Goal: Task Accomplishment & Management: Use online tool/utility

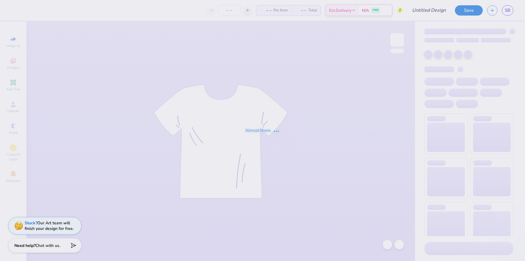
type input "SBOneColor"
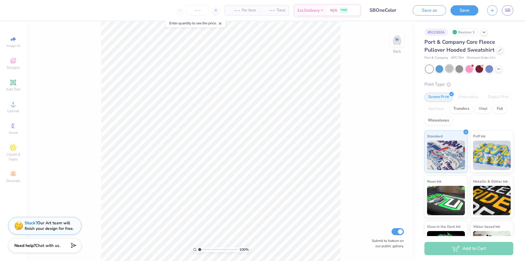
click at [450, 70] on div at bounding box center [450, 69] width 8 height 8
click at [458, 69] on div at bounding box center [460, 69] width 8 height 8
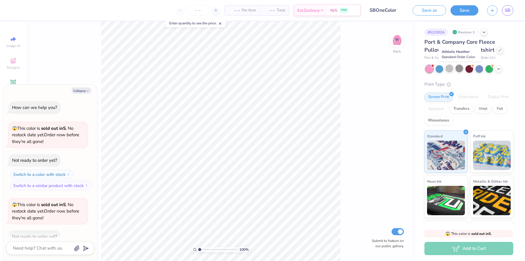
scroll to position [32, 0]
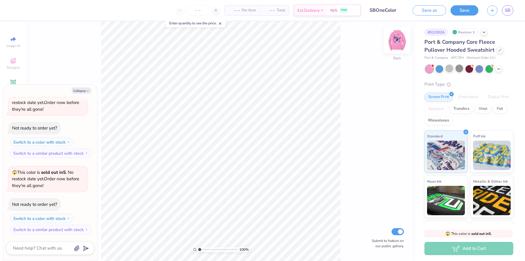
click at [400, 39] on img at bounding box center [397, 39] width 23 height 23
click at [497, 69] on icon at bounding box center [499, 68] width 5 height 5
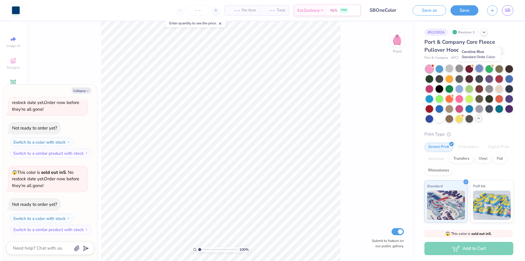
click at [480, 71] on div at bounding box center [480, 69] width 8 height 8
click at [438, 122] on div at bounding box center [440, 118] width 8 height 8
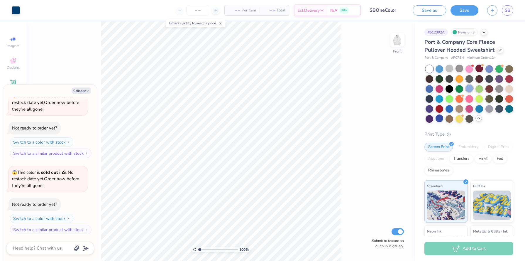
click at [470, 91] on div at bounding box center [470, 89] width 8 height 8
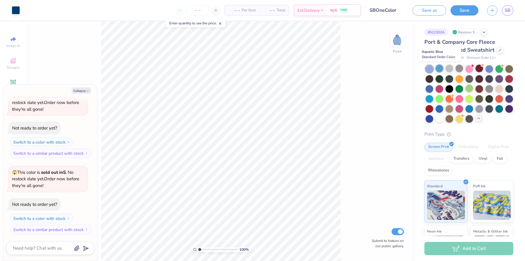
click at [442, 69] on div at bounding box center [440, 69] width 8 height 8
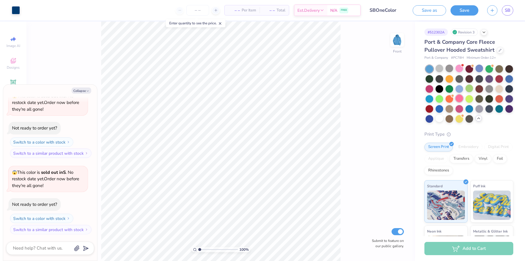
click at [459, 100] on div at bounding box center [460, 98] width 8 height 8
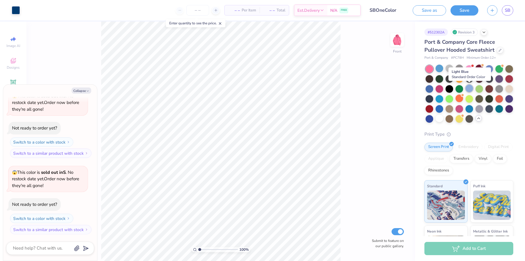
click at [471, 89] on div at bounding box center [470, 89] width 8 height 8
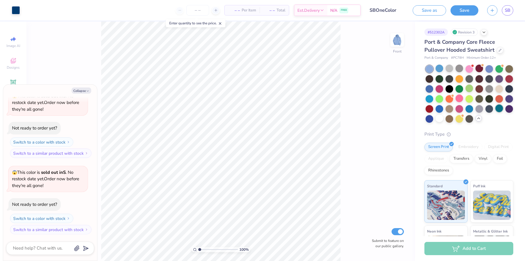
click at [499, 110] on div at bounding box center [500, 108] width 8 height 8
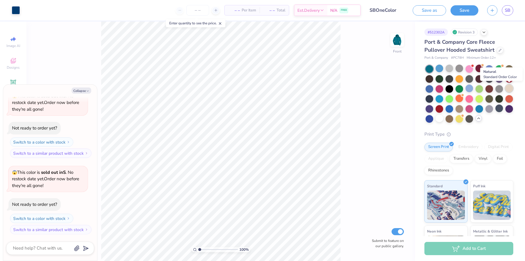
click at [506, 88] on div at bounding box center [510, 89] width 8 height 8
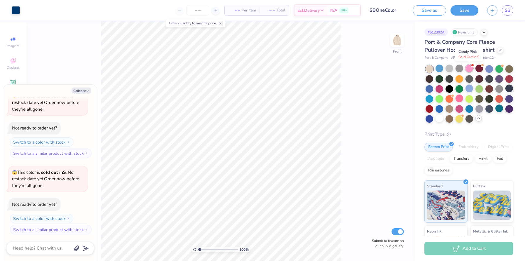
click at [468, 71] on div at bounding box center [470, 69] width 8 height 8
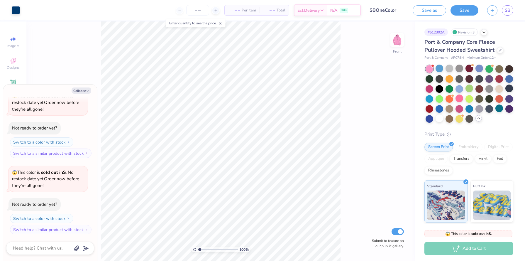
scroll to position [109, 0]
click at [458, 101] on div at bounding box center [460, 98] width 8 height 8
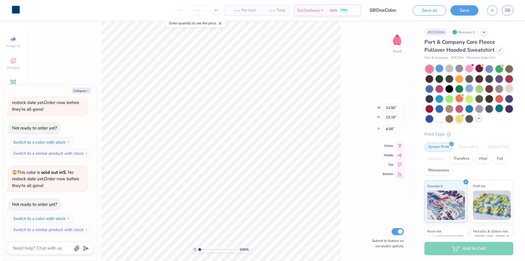
click at [12, 12] on div at bounding box center [16, 10] width 8 height 8
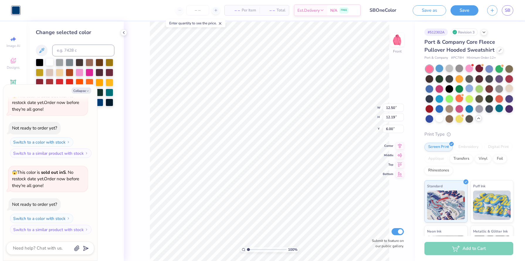
click at [48, 63] on div at bounding box center [50, 62] width 8 height 8
type textarea "x"
click at [201, 10] on input "number" at bounding box center [197, 10] width 23 height 11
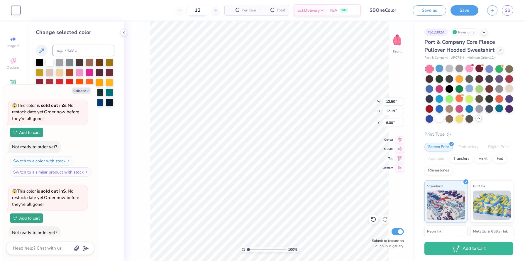
scroll to position [118, 0]
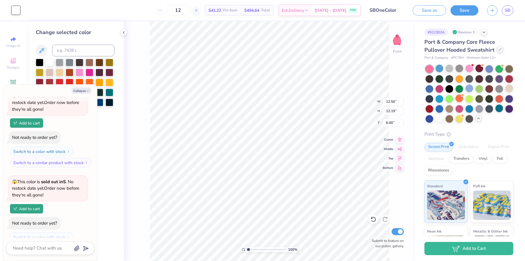
type input "12"
click at [501, 52] on div at bounding box center [500, 49] width 6 height 6
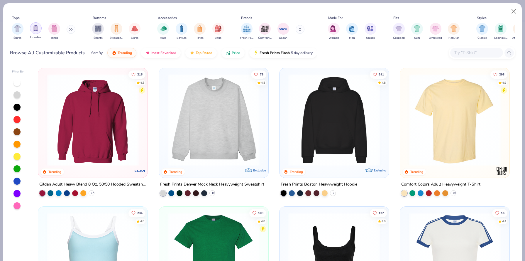
click at [38, 29] on img "filter for Hoodies" at bounding box center [36, 28] width 6 height 7
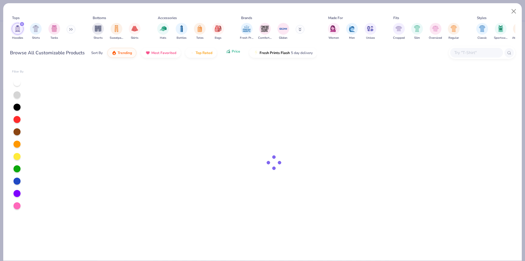
click at [227, 54] on button "Price" at bounding box center [233, 51] width 23 height 10
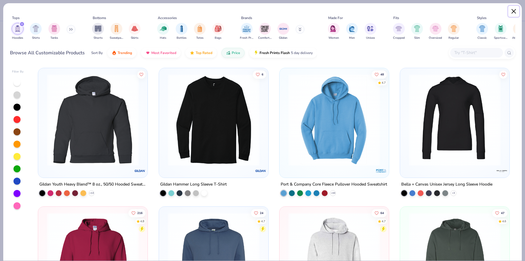
click at [514, 11] on button "Close" at bounding box center [514, 11] width 11 height 11
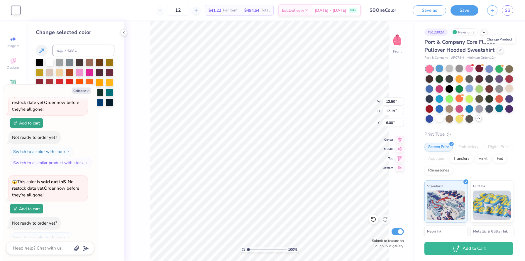
click at [455, 67] on div at bounding box center [470, 94] width 88 height 58
click at [446, 69] on div at bounding box center [450, 69] width 8 height 8
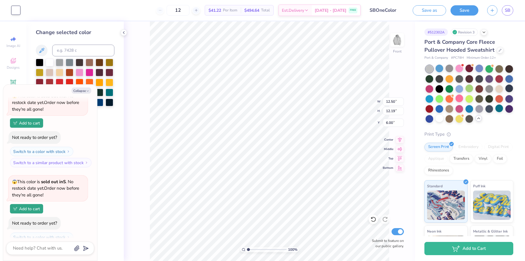
type textarea "x"
type input "7.38"
click at [86, 90] on icon "button" at bounding box center [88, 91] width 4 height 4
type textarea "x"
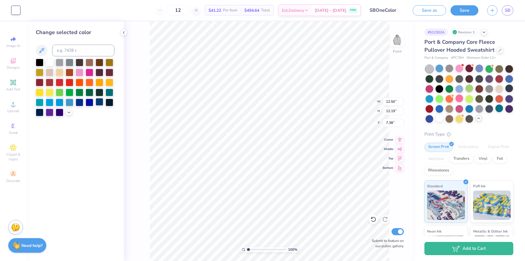
click at [102, 103] on div at bounding box center [100, 102] width 8 height 8
click at [65, 112] on div at bounding box center [75, 88] width 79 height 58
click at [72, 112] on div at bounding box center [75, 88] width 79 height 58
click at [67, 112] on icon at bounding box center [69, 111] width 5 height 5
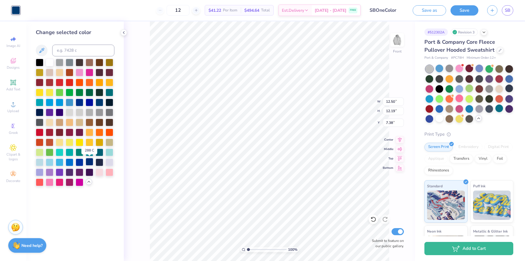
click at [92, 161] on div at bounding box center [90, 162] width 8 height 8
click at [97, 161] on div at bounding box center [100, 162] width 8 height 8
click at [99, 105] on div at bounding box center [100, 102] width 8 height 8
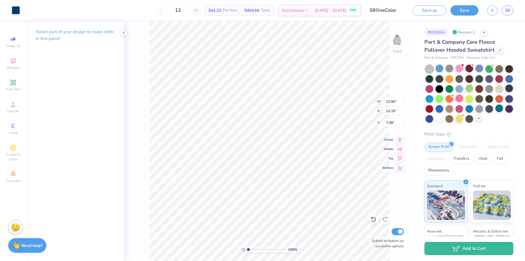
type input "8.12"
click at [190, 10] on input "12" at bounding box center [178, 10] width 23 height 11
type input "1"
type input "2"
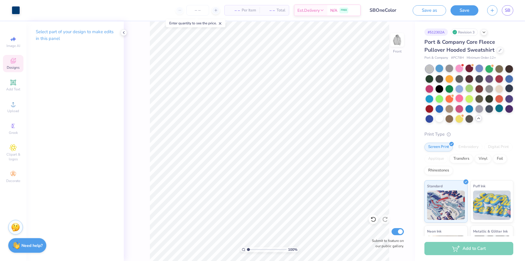
click at [12, 68] on span "Designs" at bounding box center [13, 67] width 13 height 5
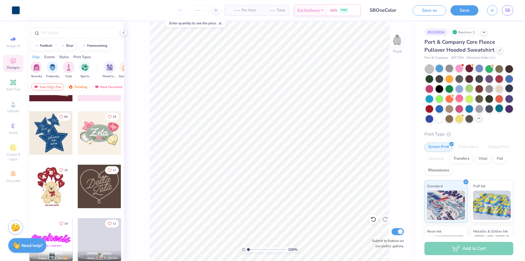
scroll to position [145, 0]
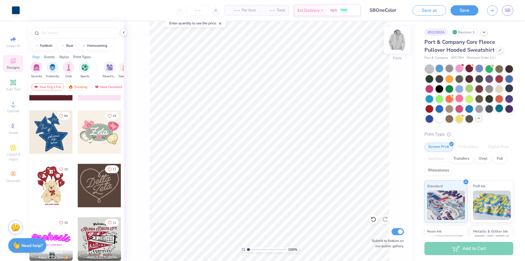
click at [398, 42] on img at bounding box center [397, 39] width 23 height 23
click at [55, 127] on div at bounding box center [7, 131] width 130 height 43
click at [26, 11] on div at bounding box center [26, 10] width 8 height 8
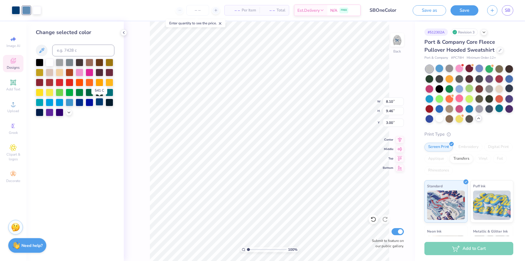
click at [98, 103] on div at bounding box center [100, 102] width 8 height 8
click at [27, 13] on div at bounding box center [26, 10] width 8 height 8
click at [48, 61] on div at bounding box center [50, 62] width 8 height 8
click at [102, 103] on div at bounding box center [100, 102] width 8 height 8
click at [372, 220] on icon at bounding box center [374, 219] width 6 height 6
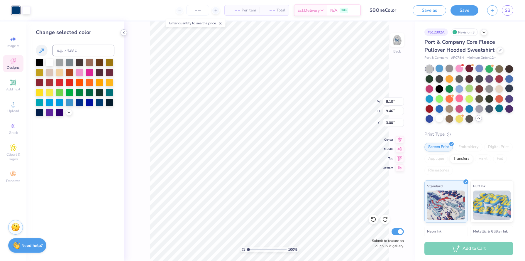
click at [123, 35] on div at bounding box center [124, 32] width 6 height 6
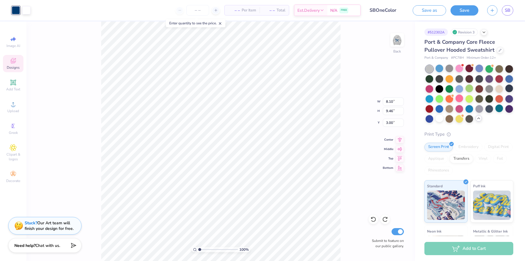
click at [14, 70] on span "Designs" at bounding box center [13, 67] width 13 height 5
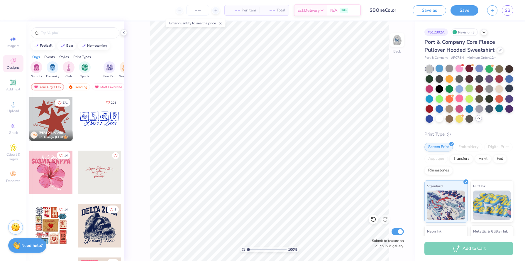
scroll to position [852, 0]
click at [56, 129] on div at bounding box center [50, 119] width 43 height 43
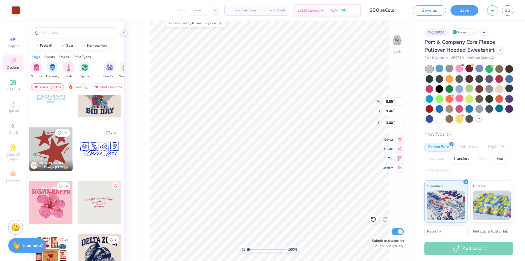
scroll to position [819, 0]
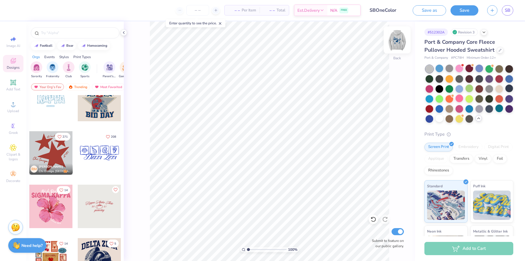
click at [394, 46] on img at bounding box center [397, 39] width 23 height 23
click at [49, 154] on div at bounding box center [50, 152] width 43 height 43
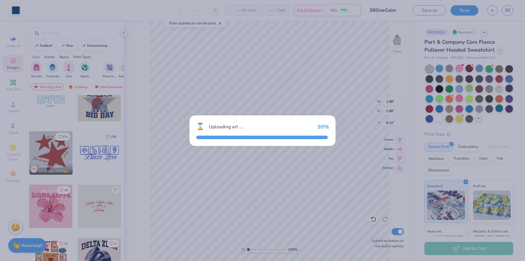
type input "10.20"
type input "10.91"
type input "10.55"
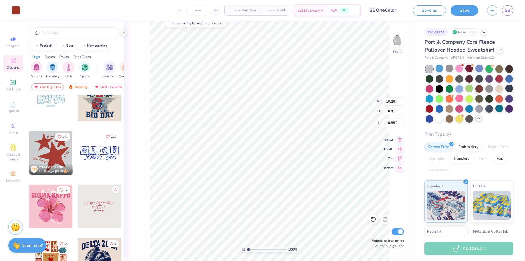
type input "1.17"
type input "1.25"
type input "23.40"
click at [372, 220] on icon at bounding box center [374, 219] width 6 height 6
type input "13.51"
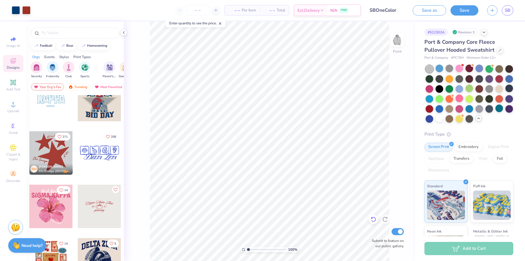
click at [373, 220] on icon at bounding box center [374, 219] width 6 height 6
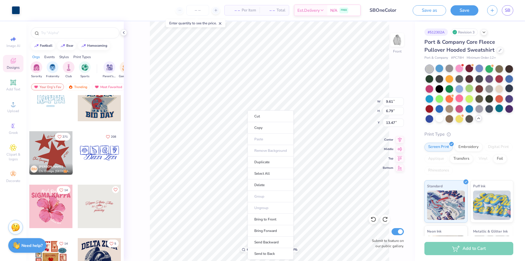
click at [269, 253] on li "Send to Back" at bounding box center [271, 253] width 46 height 11
type input "7.90"
type input "7.34"
type input "1.98"
type input "14.39"
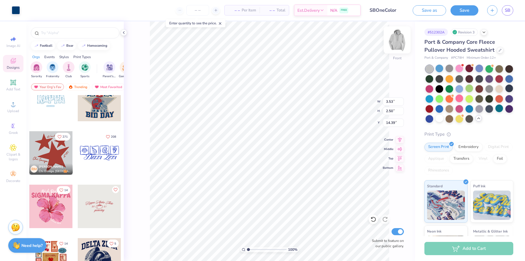
type input "3.53"
type input "2.50"
type input "11.99"
type input "7.38"
type input "7.96"
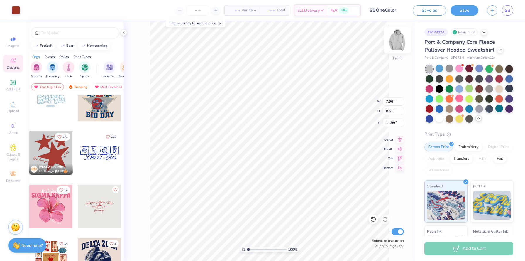
type input "8.51"
type input "11.74"
type input "12.83"
type input "13.72"
click at [15, 5] on div "Art colors" at bounding box center [10, 10] width 20 height 21
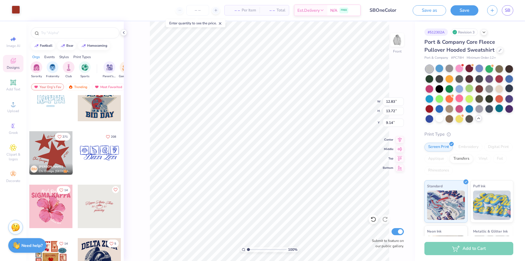
click at [15, 12] on div at bounding box center [16, 10] width 8 height 8
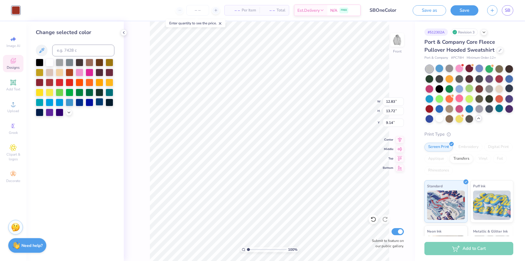
click at [97, 104] on div at bounding box center [100, 102] width 8 height 8
click at [87, 104] on div at bounding box center [90, 102] width 8 height 8
click at [82, 103] on div at bounding box center [80, 102] width 8 height 8
click at [100, 101] on div at bounding box center [100, 102] width 8 height 8
type input "10.53"
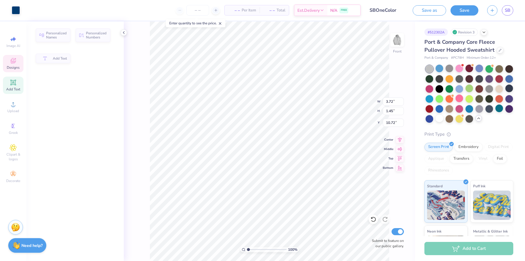
type input "3.72"
type input "1.45"
type input "10.72"
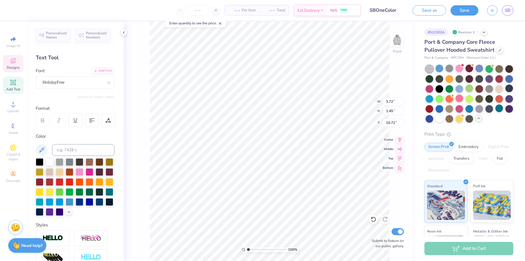
scroll to position [0, 0]
type textarea "b"
type input "9.04"
click at [373, 219] on icon at bounding box center [372, 217] width 1 height 1
type input "9.55"
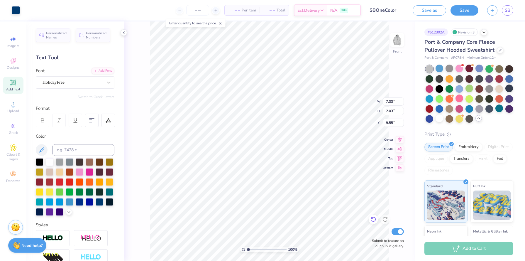
type input "7.33"
type input "2.03"
type input "9.50"
click at [373, 219] on icon at bounding box center [374, 219] width 6 height 6
type input "7.34"
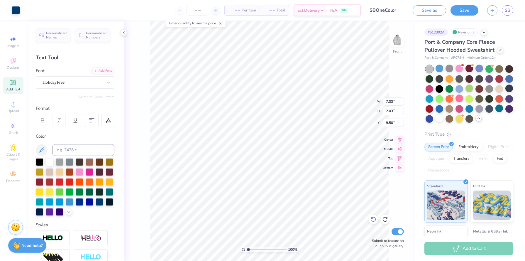
type input "1.98"
click at [373, 219] on icon at bounding box center [374, 219] width 6 height 6
type input "7.90"
type input "20.71"
type input "9.43"
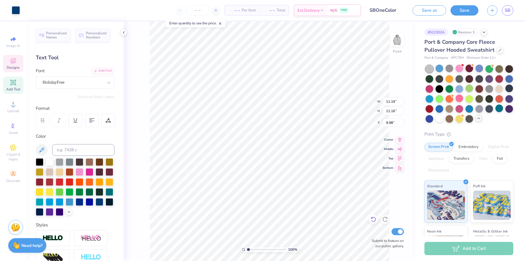
click at [375, 218] on icon at bounding box center [374, 219] width 6 height 6
type input "11.99"
type input "6.39"
type input "6.45"
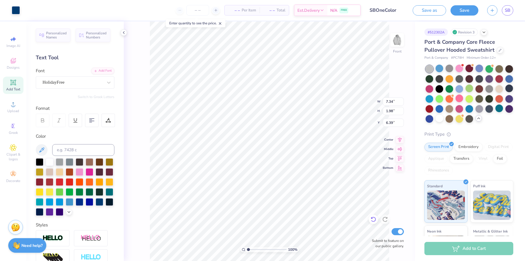
type input "6.09"
type input "11.19"
type input "13.23"
type input "6.88"
type input "11.16"
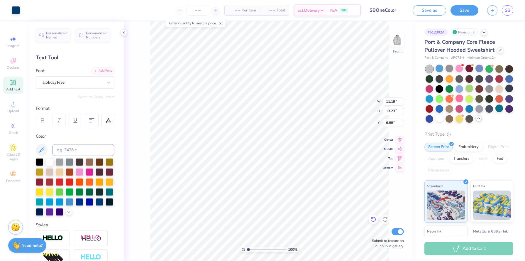
type input "8.95"
type input "13.23"
type input "6.88"
type input "12.16"
type input "13.72"
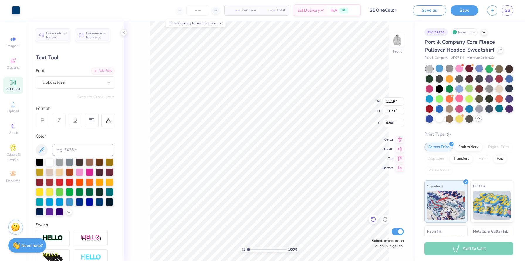
type input "9.14"
type input "15.23"
type input "18.64"
click at [71, 202] on div at bounding box center [70, 202] width 8 height 8
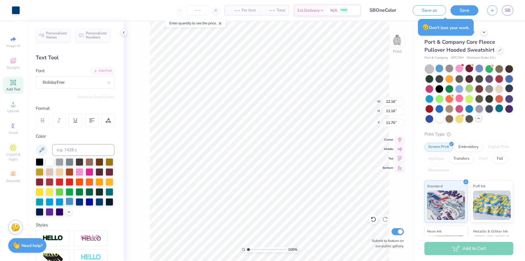
click at [67, 202] on div at bounding box center [70, 202] width 8 height 8
click at [17, 9] on div at bounding box center [16, 10] width 8 height 8
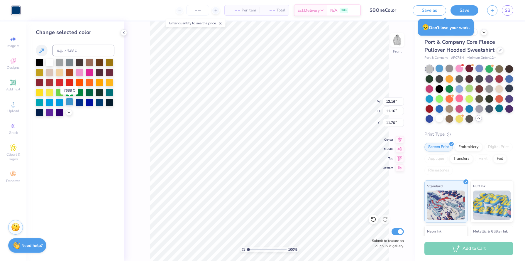
click at [68, 103] on div at bounding box center [70, 102] width 8 height 8
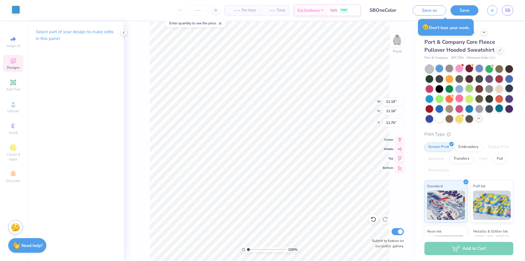
click at [17, 11] on div at bounding box center [16, 10] width 8 height 8
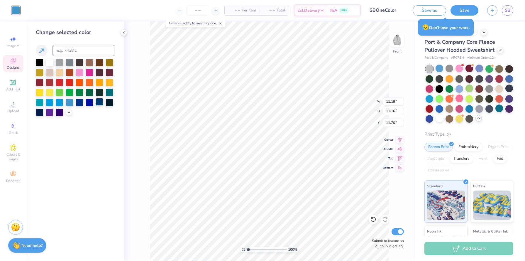
click at [96, 102] on div at bounding box center [100, 102] width 8 height 8
click at [273, 254] on li "Send to Back" at bounding box center [286, 253] width 46 height 11
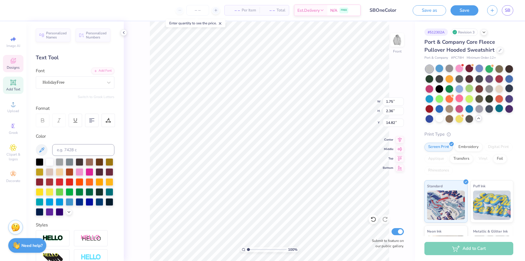
type input "14.82"
type input "7.34"
type input "1.98"
type input "8.15"
type input "0.65"
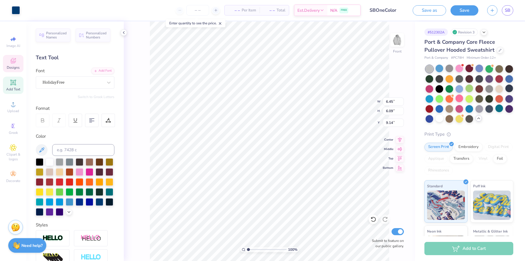
type input "0.70"
type input "9.28"
type input "1.15"
type input "0.85"
type input "6.45"
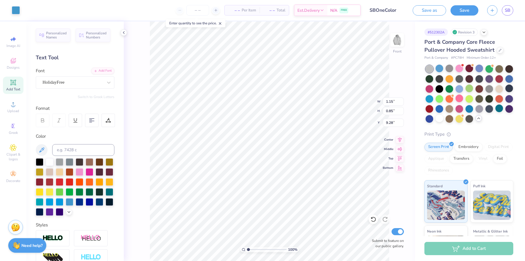
type input "6.09"
type input "9.14"
type input "9.49"
type input "12.31"
type input "7.34"
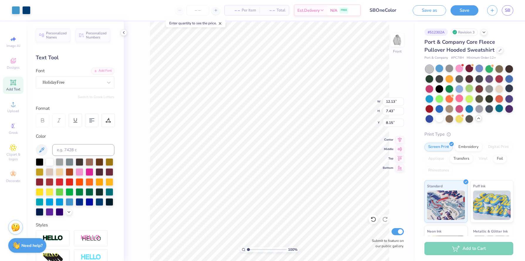
type input "1.98"
type input "18.85"
click at [10, 156] on span "Clipart & logos" at bounding box center [13, 156] width 21 height 9
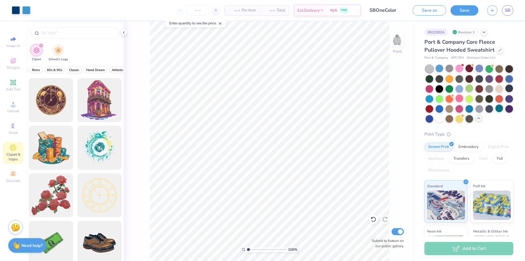
scroll to position [0, 159]
click at [97, 70] on span "Hand Drawn" at bounding box center [96, 70] width 18 height 4
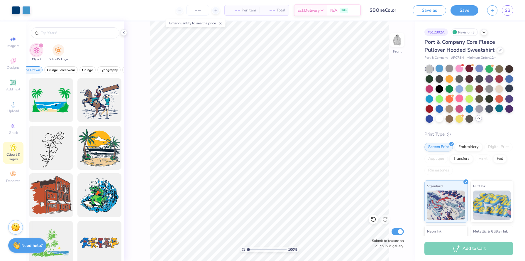
scroll to position [0, 0]
click at [65, 71] on span "Hand Drawn" at bounding box center [64, 70] width 18 height 4
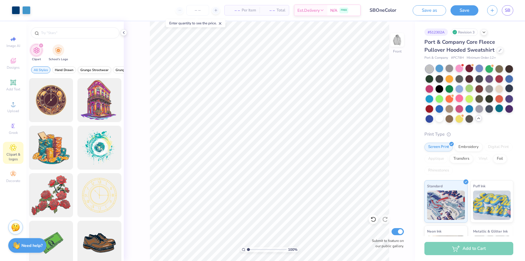
click at [90, 70] on span "Grunge Streetwear" at bounding box center [94, 70] width 28 height 4
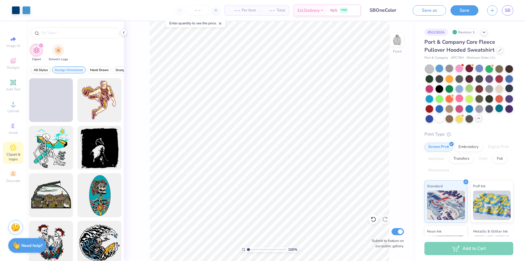
click at [44, 71] on span "All Styles" at bounding box center [41, 70] width 14 height 4
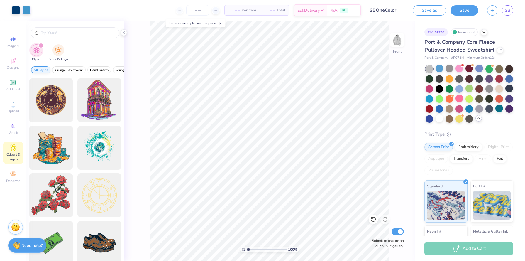
click at [37, 70] on span "All Styles" at bounding box center [41, 70] width 14 height 4
click at [85, 69] on button "Retro" at bounding box center [80, 69] width 13 height 7
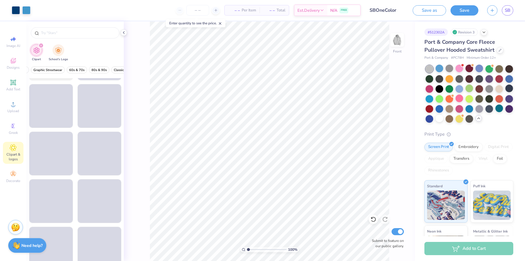
scroll to position [611, 0]
